Goal: Task Accomplishment & Management: Use online tool/utility

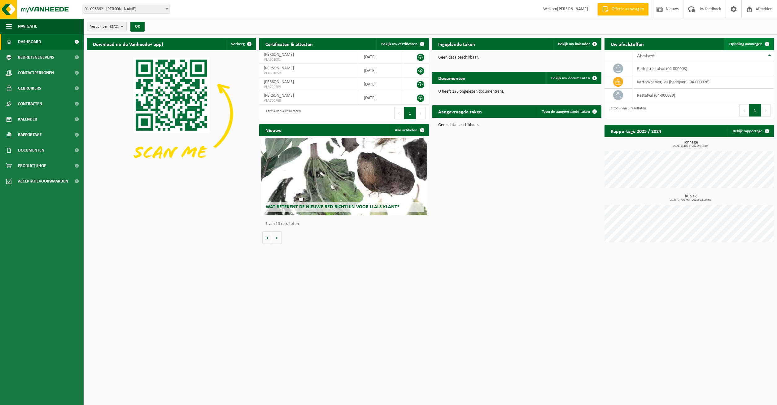
click at [743, 40] on link "Ophaling aanvragen" at bounding box center [748, 44] width 49 height 12
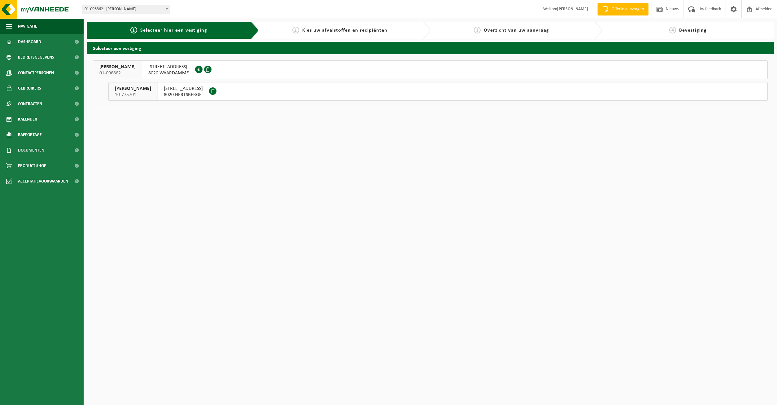
click at [197, 95] on span "8020 HERTSBERGE" at bounding box center [183, 95] width 39 height 6
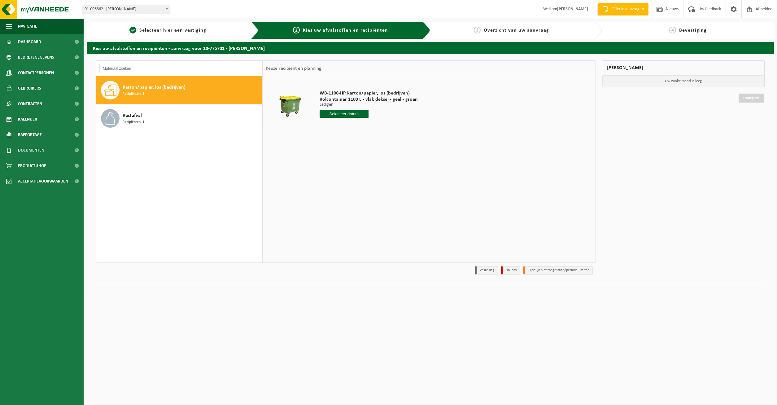
click at [356, 115] on input "text" at bounding box center [344, 114] width 49 height 8
click at [127, 119] on span "Restafval" at bounding box center [132, 115] width 19 height 7
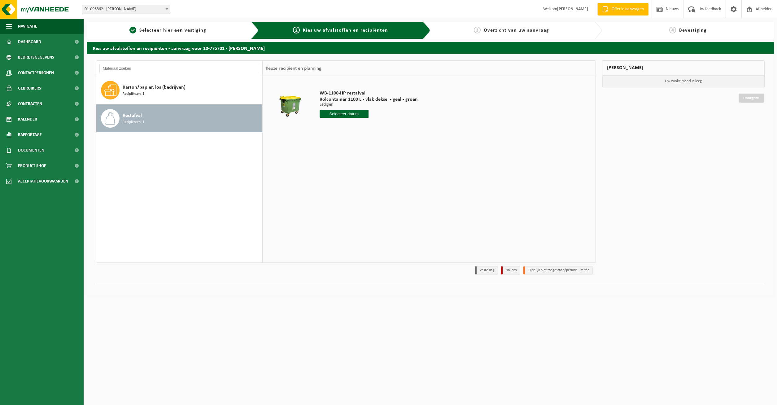
click at [335, 114] on input "text" at bounding box center [344, 114] width 49 height 8
click at [508, 150] on div "WB-1100-HP restafval Rolcontainer 1100 L - vlak deksel - geel - groen Ledigen L…" at bounding box center [429, 169] width 333 height 186
click at [696, 33] on span "Bevestiging" at bounding box center [693, 30] width 28 height 5
click at [76, 40] on span at bounding box center [77, 41] width 14 height 15
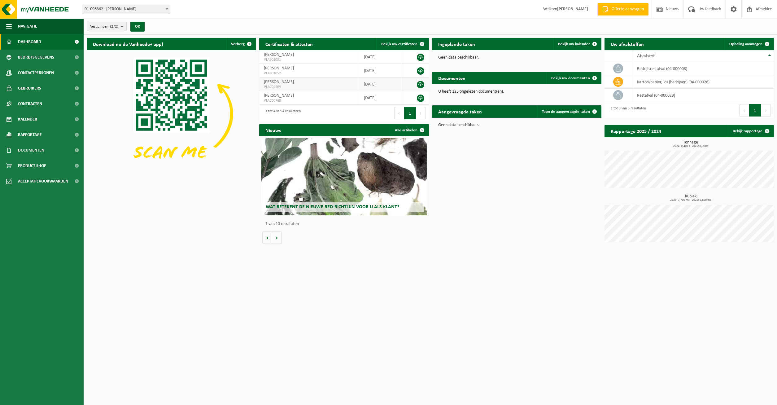
click at [294, 84] on span "[PERSON_NAME]" at bounding box center [279, 82] width 30 height 5
click at [576, 45] on span "Bekijk uw kalender" at bounding box center [574, 44] width 32 height 4
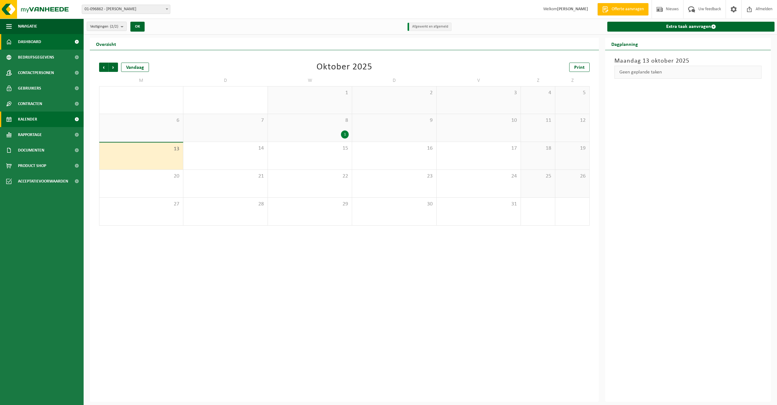
click at [50, 43] on link "Dashboard" at bounding box center [42, 41] width 84 height 15
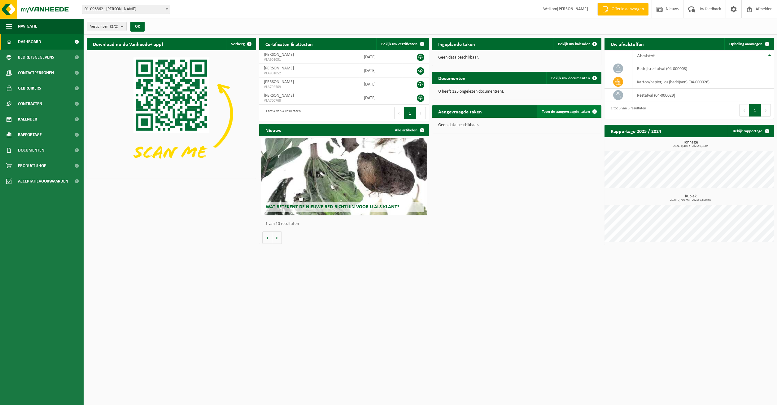
click at [566, 111] on span "Toon de aangevraagde taken" at bounding box center [566, 112] width 48 height 4
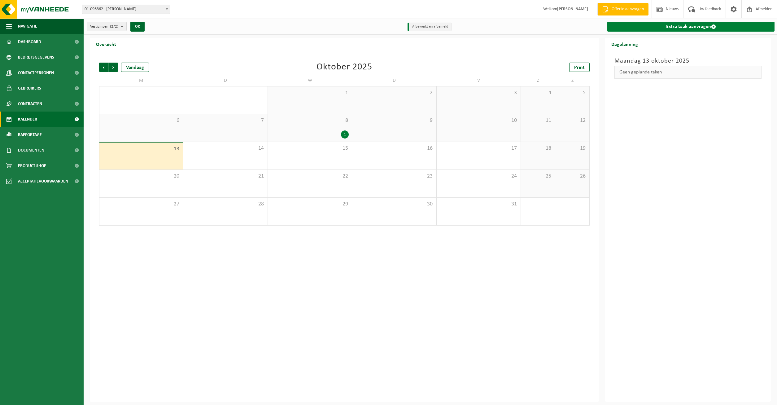
click at [693, 24] on link "Extra taak aanvragen" at bounding box center [690, 27] width 167 height 10
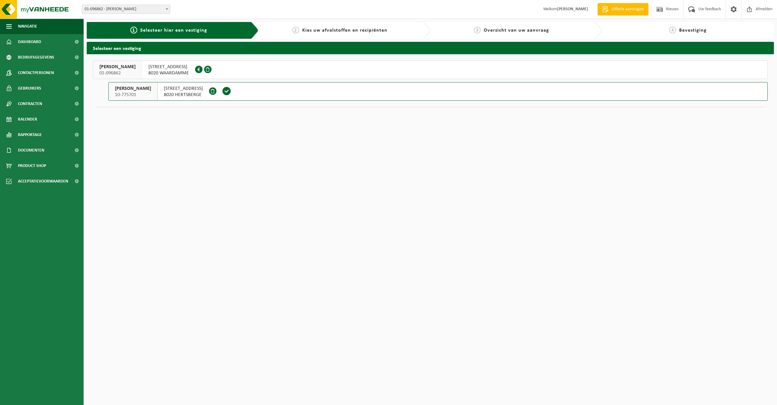
click at [195, 95] on span "8020 HERTSBERGE" at bounding box center [183, 95] width 39 height 6
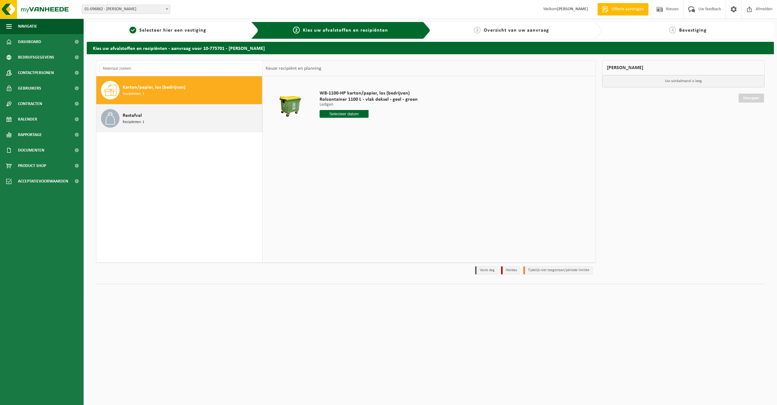
click at [135, 119] on span "Restafval" at bounding box center [132, 115] width 19 height 7
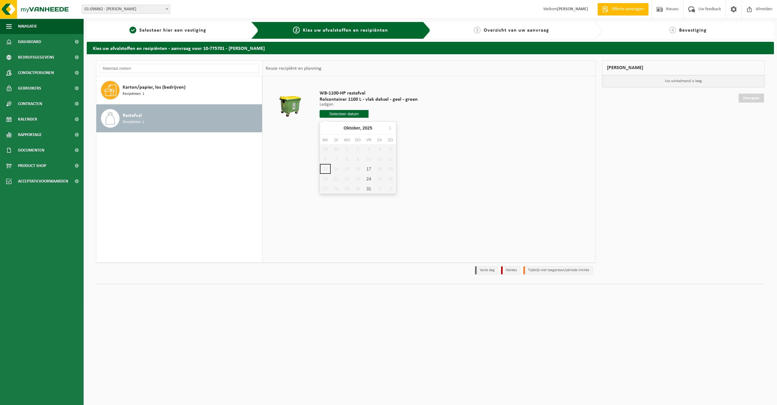
click at [342, 113] on input "text" at bounding box center [344, 114] width 49 height 8
click at [368, 168] on div "17" at bounding box center [368, 169] width 11 height 10
type input "Van 2025-10-17"
click at [356, 151] on td "WB-1100-HP restafval Rolcontainer 1100 L - vlak deksel - geel - groen Ledigen L…" at bounding box center [454, 116] width 278 height 74
click at [337, 134] on button "In winkelmand" at bounding box center [337, 137] width 34 height 10
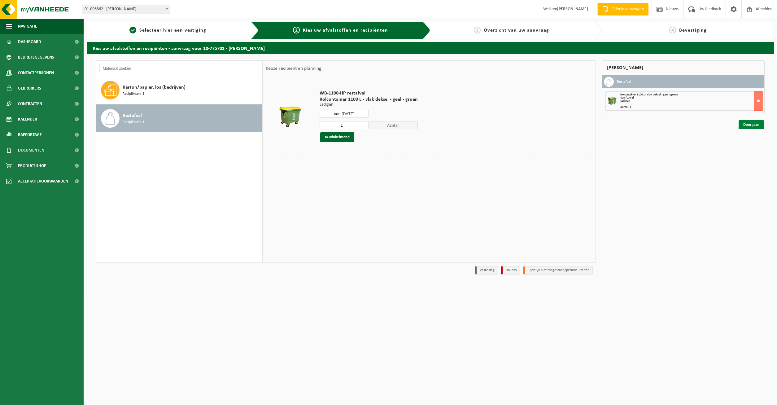
click at [752, 126] on link "Doorgaan" at bounding box center [751, 124] width 25 height 9
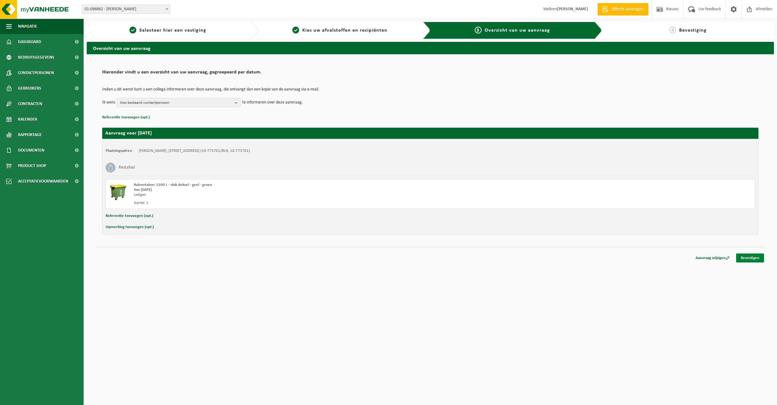
click at [757, 256] on link "Bevestigen" at bounding box center [750, 257] width 28 height 9
